Goal: Task Accomplishment & Management: Manage account settings

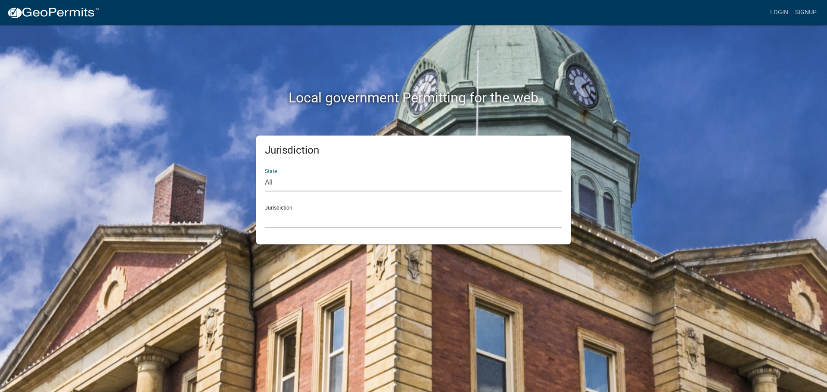
click at [278, 188] on select "All [US_STATE] [US_STATE] [US_STATE] [US_STATE] [US_STATE] [US_STATE] [US_STATE…" at bounding box center [413, 183] width 297 height 18
select select "[US_STATE]"
click at [265, 174] on select "All [US_STATE] [US_STATE] [US_STATE] [US_STATE] [US_STATE] [US_STATE] [US_STATE…" at bounding box center [413, 183] width 297 height 18
click at [283, 226] on select "[GEOGRAPHIC_DATA], [US_STATE][PERSON_NAME][GEOGRAPHIC_DATA], [US_STATE][PERSON_…" at bounding box center [413, 220] width 297 height 18
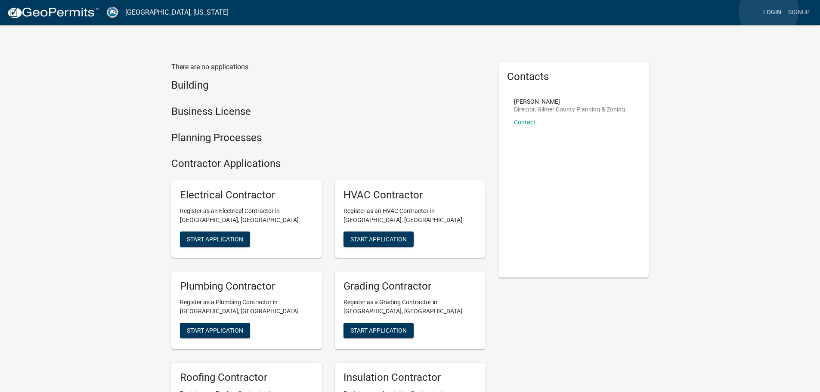
click at [412, 11] on link "Login" at bounding box center [772, 12] width 25 height 16
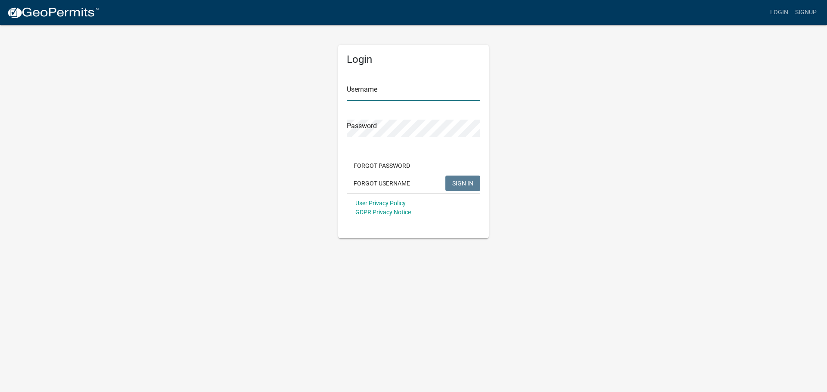
type input "dwright"
click at [412, 182] on span "SIGN IN" at bounding box center [462, 183] width 21 height 7
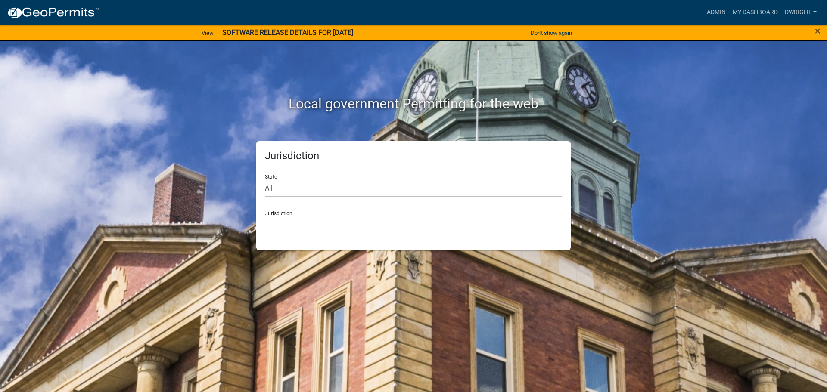
click at [270, 196] on select "All [US_STATE] [US_STATE] [US_STATE] [US_STATE] [US_STATE] [US_STATE] [US_STATE…" at bounding box center [413, 189] width 297 height 18
select select "[US_STATE]"
click at [265, 180] on select "All [US_STATE] [US_STATE] [US_STATE] [US_STATE] [US_STATE] [US_STATE] [US_STATE…" at bounding box center [413, 189] width 297 height 18
click at [281, 233] on select "[GEOGRAPHIC_DATA], [US_STATE][PERSON_NAME][GEOGRAPHIC_DATA], [US_STATE][PERSON_…" at bounding box center [413, 225] width 297 height 18
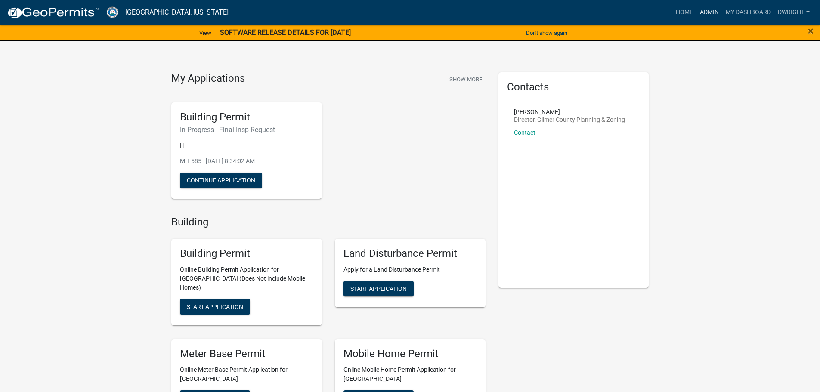
click at [412, 11] on link "Admin" at bounding box center [710, 12] width 26 height 16
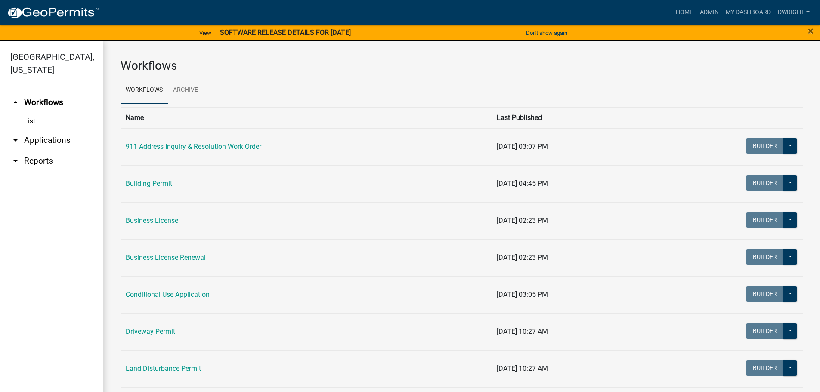
click at [59, 140] on link "arrow_drop_down Applications" at bounding box center [51, 140] width 103 height 21
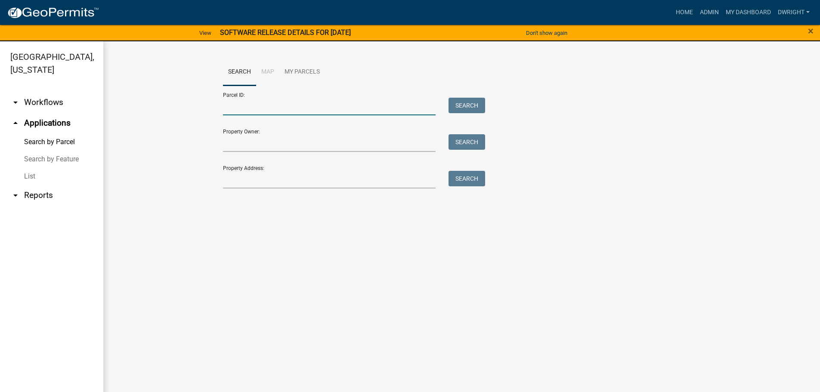
click at [225, 106] on input "Parcel ID:" at bounding box center [329, 107] width 213 height 18
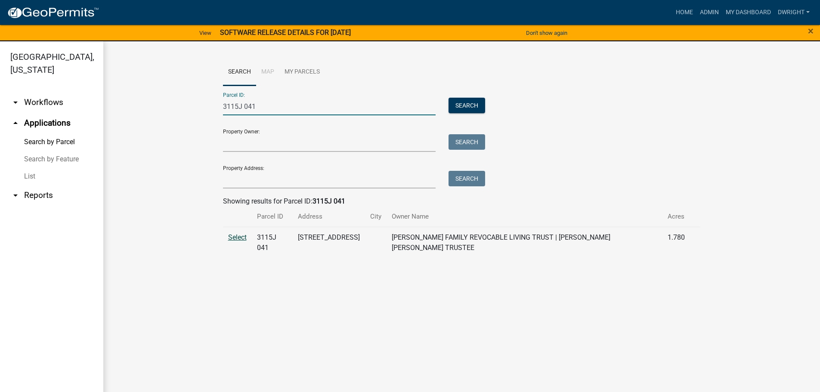
type input "3115J 041"
click at [237, 235] on span "Select" at bounding box center [237, 237] width 19 height 8
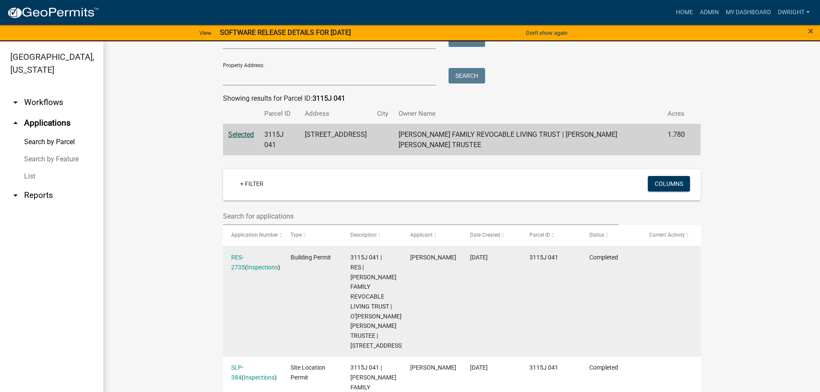
scroll to position [129, 0]
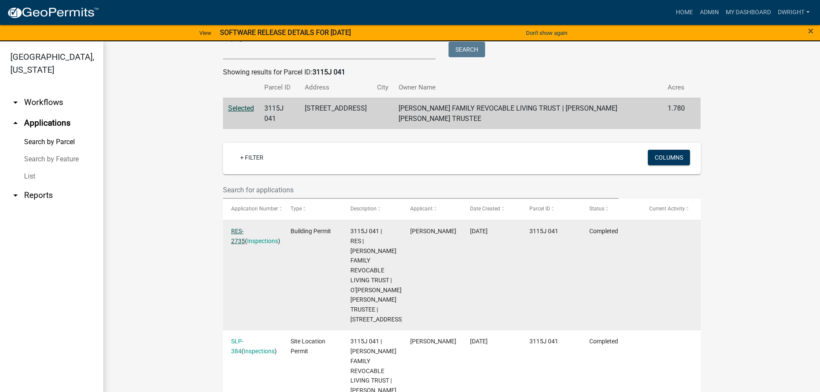
click at [244, 228] on link "RES-2735" at bounding box center [238, 236] width 14 height 17
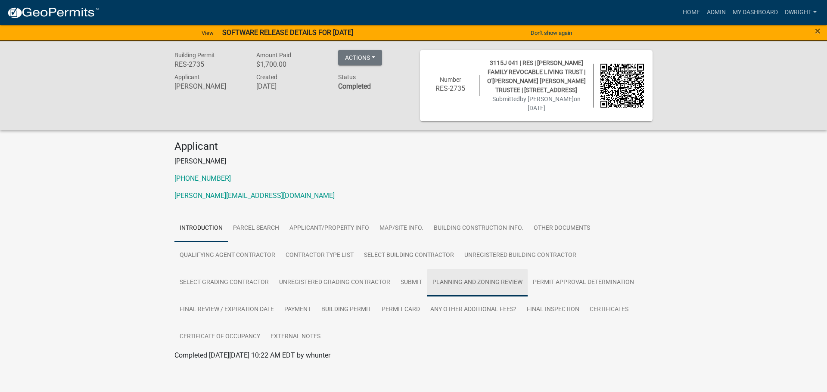
click at [412, 273] on link "Planning and Zoning Review" at bounding box center [477, 283] width 100 height 28
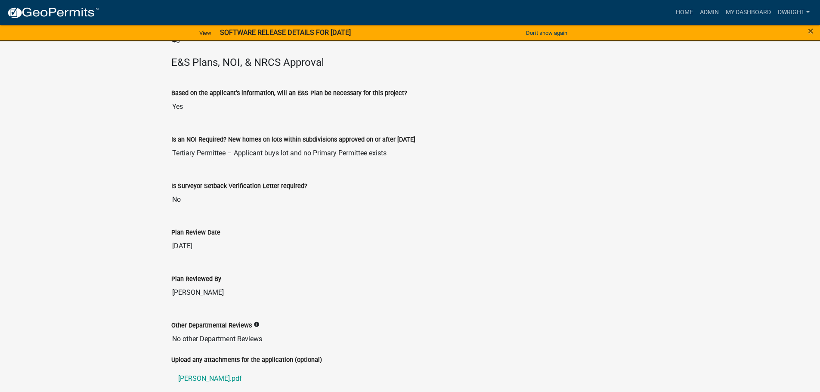
scroll to position [2007, 0]
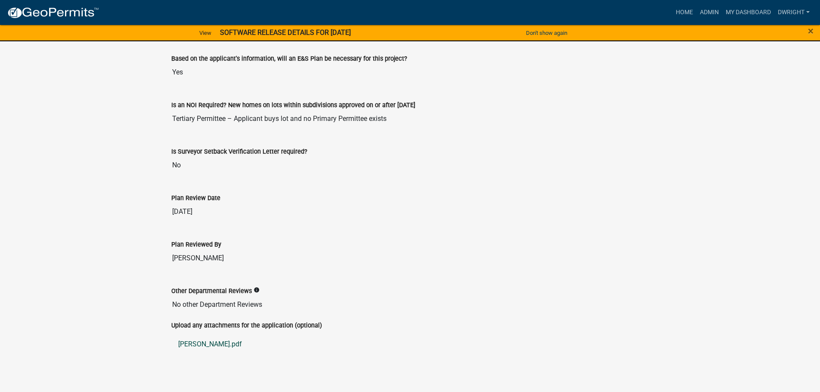
click at [202, 335] on link "[PERSON_NAME].pdf" at bounding box center [410, 344] width 478 height 21
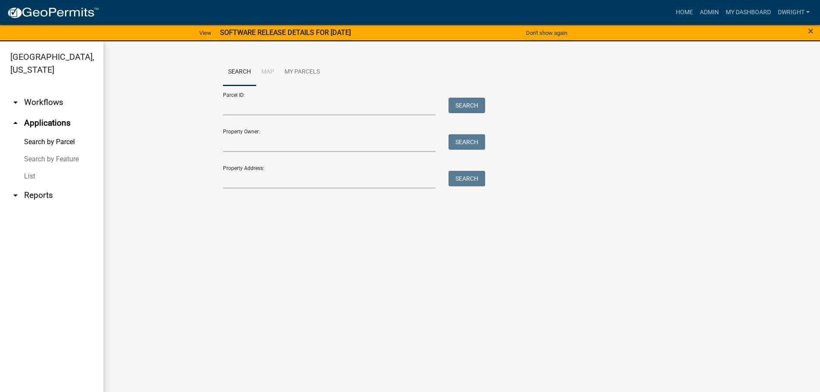
click at [36, 123] on link "arrow_drop_up Applications" at bounding box center [51, 123] width 103 height 21
click at [338, 143] on input "Property Owner:" at bounding box center [329, 143] width 213 height 18
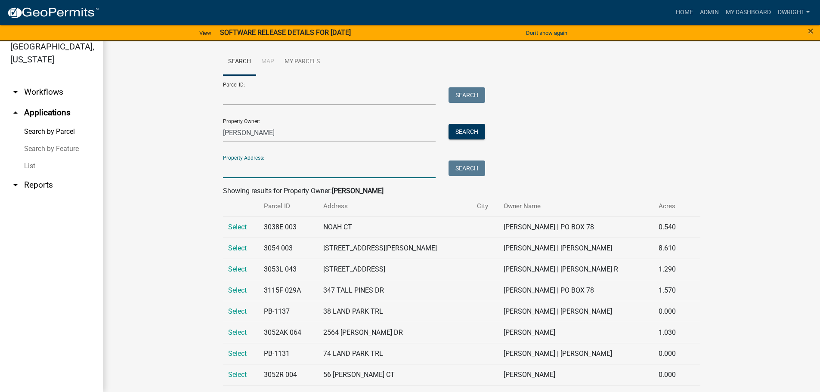
click at [273, 168] on input "Property Address:" at bounding box center [329, 170] width 213 height 18
click at [286, 129] on input "[PERSON_NAME]" at bounding box center [329, 133] width 213 height 18
type input "N"
click at [230, 169] on input "Property Address:" at bounding box center [329, 170] width 213 height 18
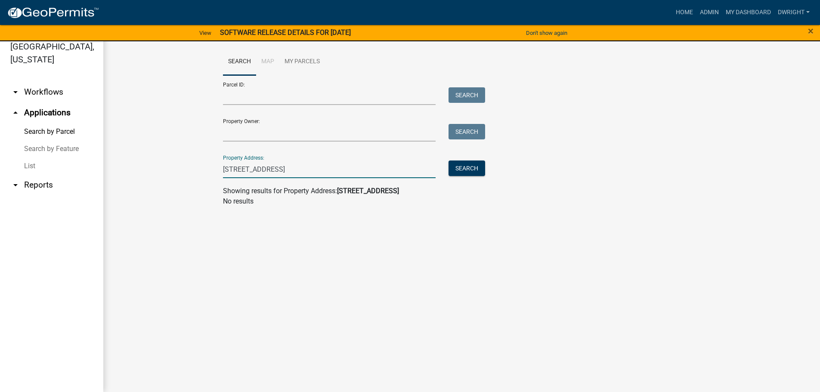
type input "[STREET_ADDRESS]"
click at [412, 9] on link "Dwright" at bounding box center [794, 12] width 39 height 16
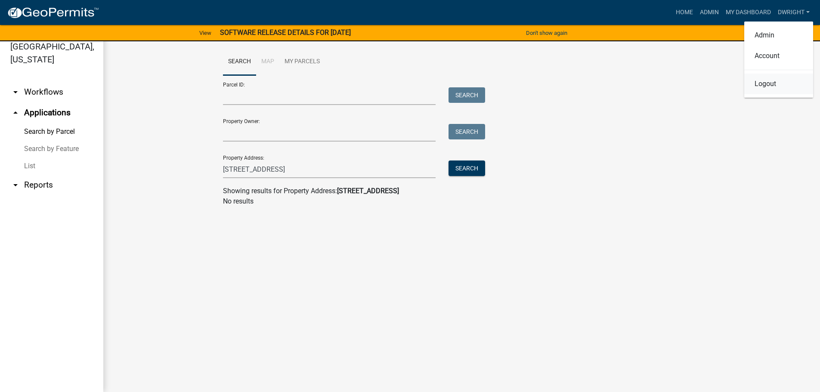
click at [412, 84] on link "Logout" at bounding box center [779, 84] width 69 height 21
